Goal: Obtain resource: Obtain resource

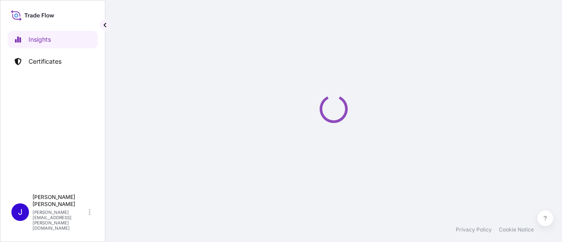
select select "2025"
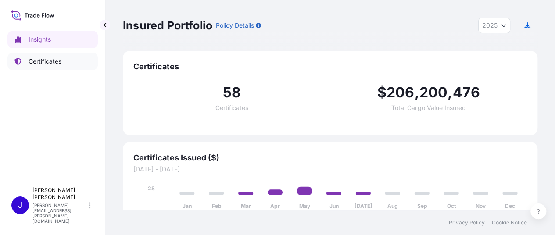
click at [60, 62] on p "Certificates" at bounding box center [45, 61] width 33 height 9
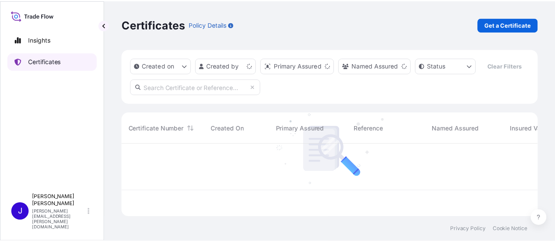
scroll to position [72, 414]
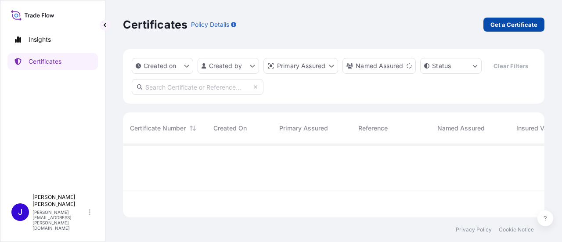
click at [525, 28] on p "Get a Certificate" at bounding box center [513, 24] width 47 height 9
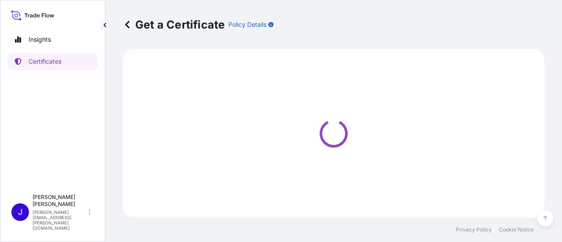
select select "Sea"
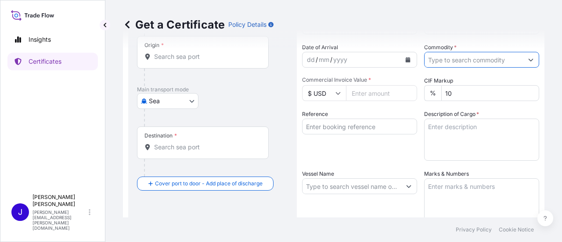
scroll to position [89, 0]
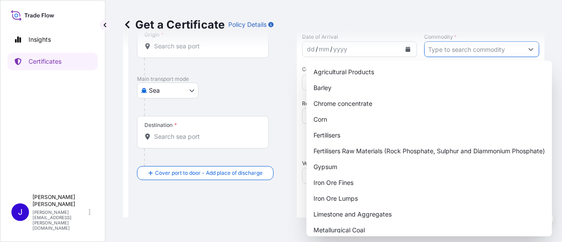
click at [523, 52] on button "Show suggestions" at bounding box center [531, 49] width 16 height 16
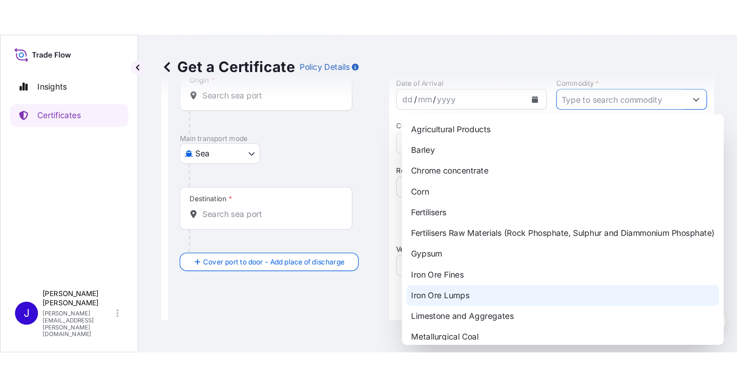
scroll to position [0, 0]
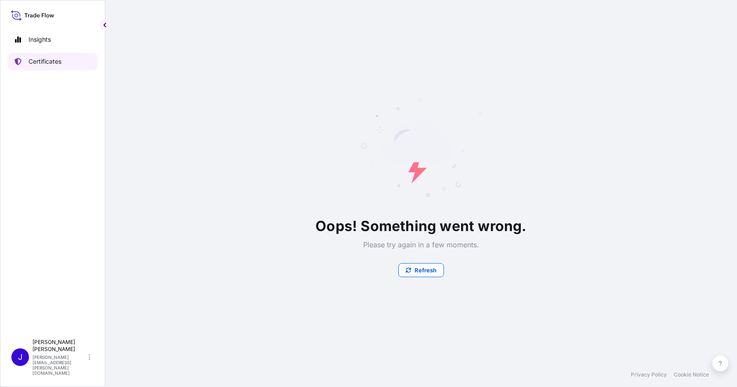
click at [55, 64] on p "Certificates" at bounding box center [45, 61] width 33 height 9
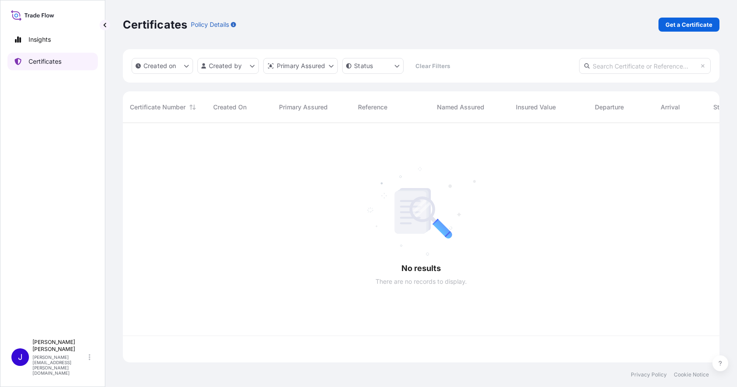
scroll to position [237, 590]
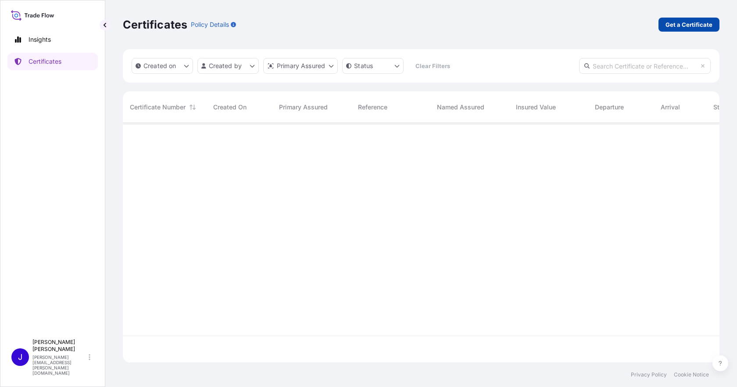
click at [561, 26] on p "Get a Certificate" at bounding box center [689, 24] width 47 height 9
select select "Sea"
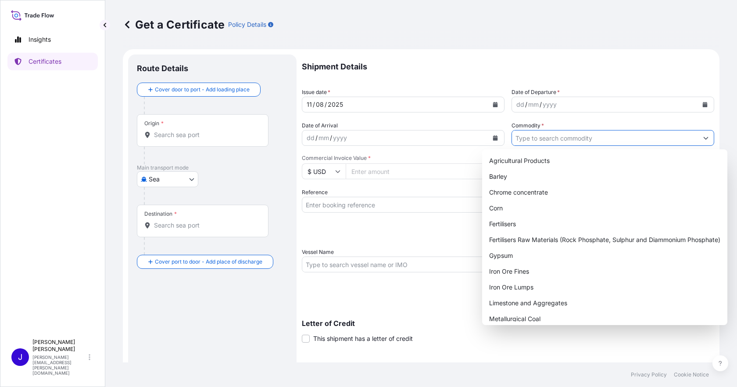
click at [561, 138] on input "Commodity *" at bounding box center [605, 138] width 186 height 16
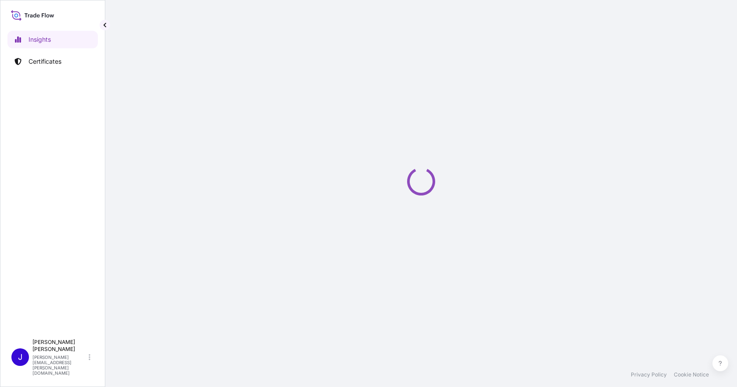
select select "2025"
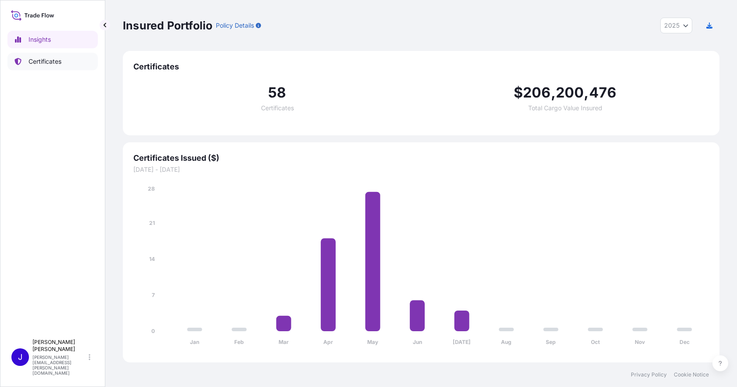
click at [43, 61] on p "Certificates" at bounding box center [45, 61] width 33 height 9
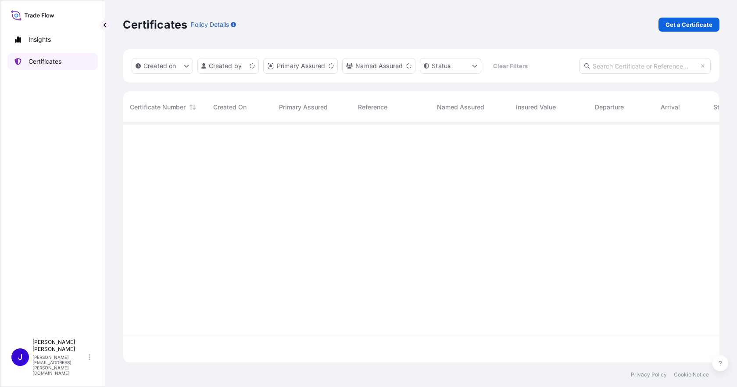
scroll to position [237, 590]
click at [666, 27] on link "Get a Certificate" at bounding box center [689, 25] width 61 height 14
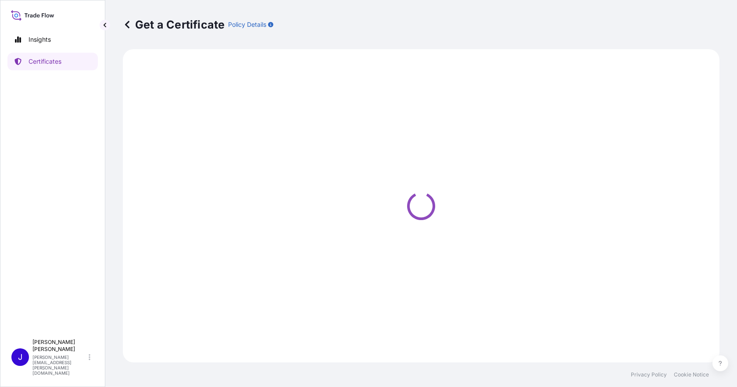
select select "Sea"
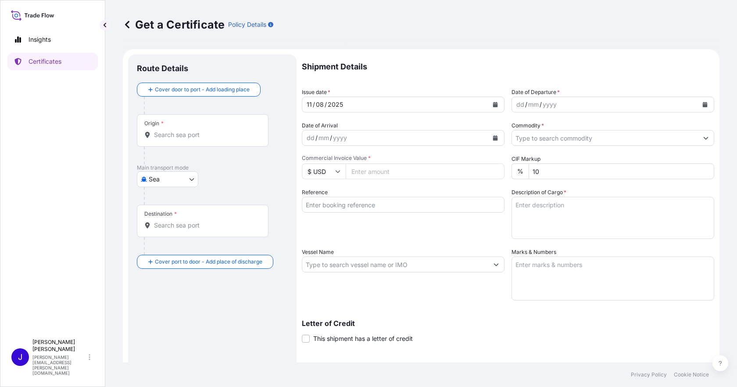
click at [704, 140] on icon "Show suggestions" at bounding box center [706, 137] width 5 height 5
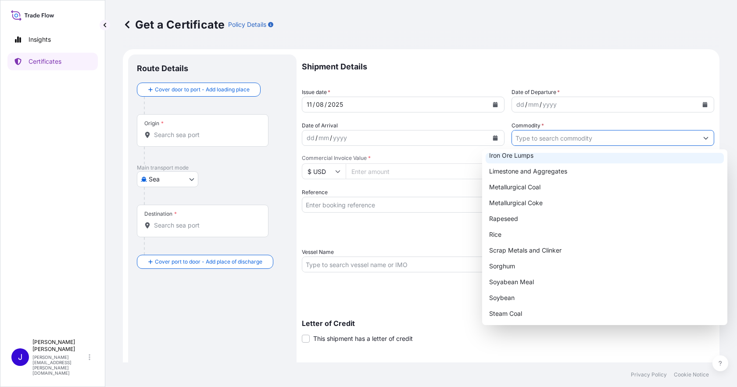
scroll to position [163, 0]
